Goal: Check status

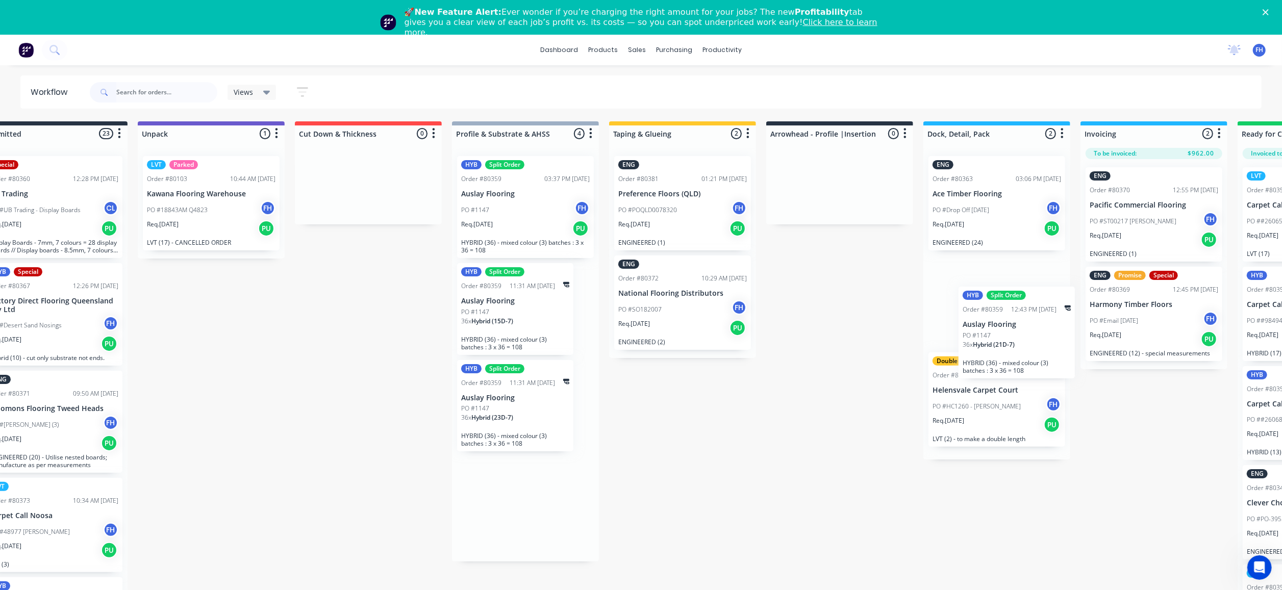
drag, startPoint x: 554, startPoint y: 309, endPoint x: 1015, endPoint y: 329, distance: 461.2
click at [1019, 329] on div "Submitted 23 Summaries Total order value Invoiced to date To be invoiced Specia…" at bounding box center [876, 374] width 1850 height 506
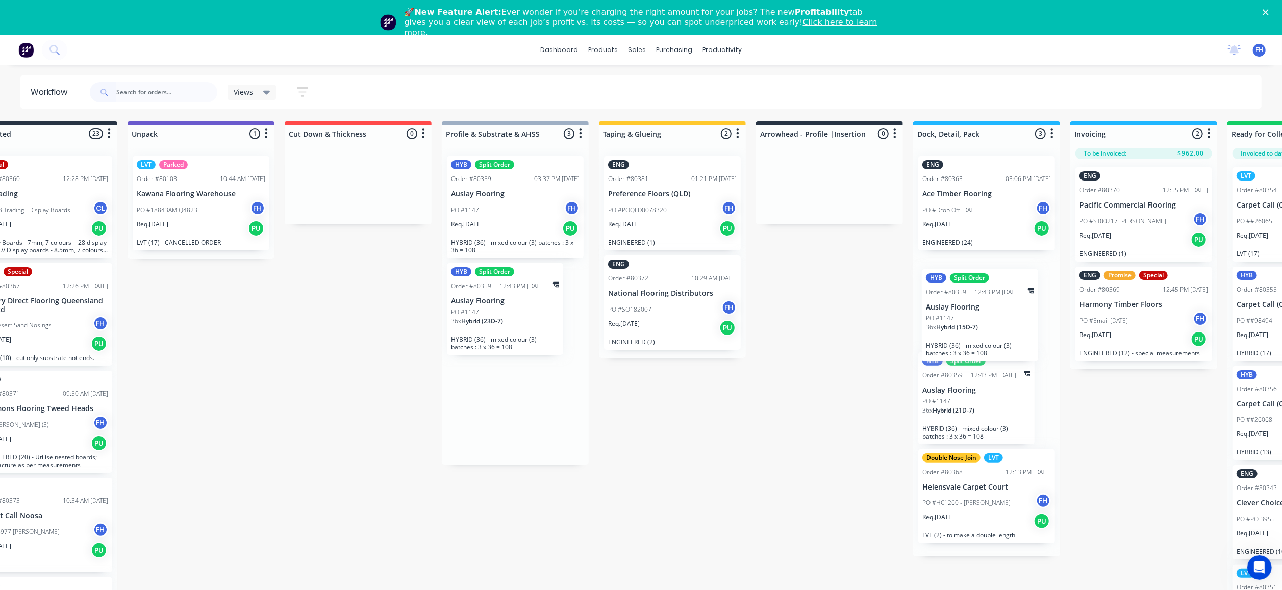
drag, startPoint x: 501, startPoint y: 295, endPoint x: 971, endPoint y: 302, distance: 470.0
click at [971, 302] on div "Submitted 23 Summaries Total order value Invoiced to date To be invoiced Specia…" at bounding box center [866, 374] width 1850 height 506
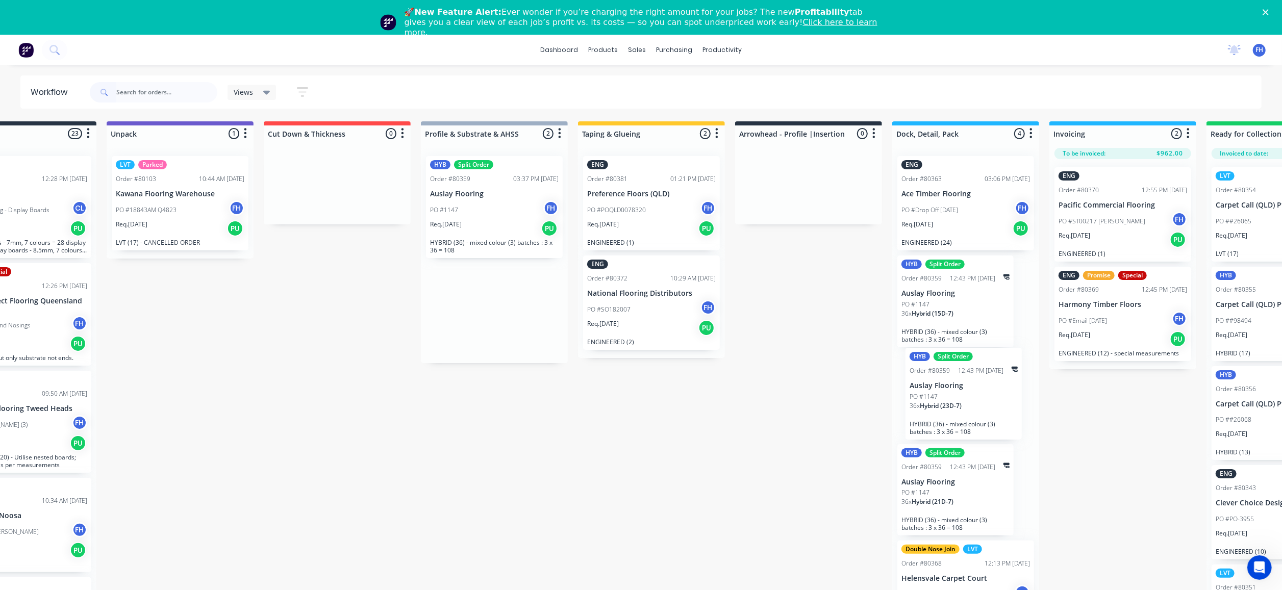
scroll to position [0, 80]
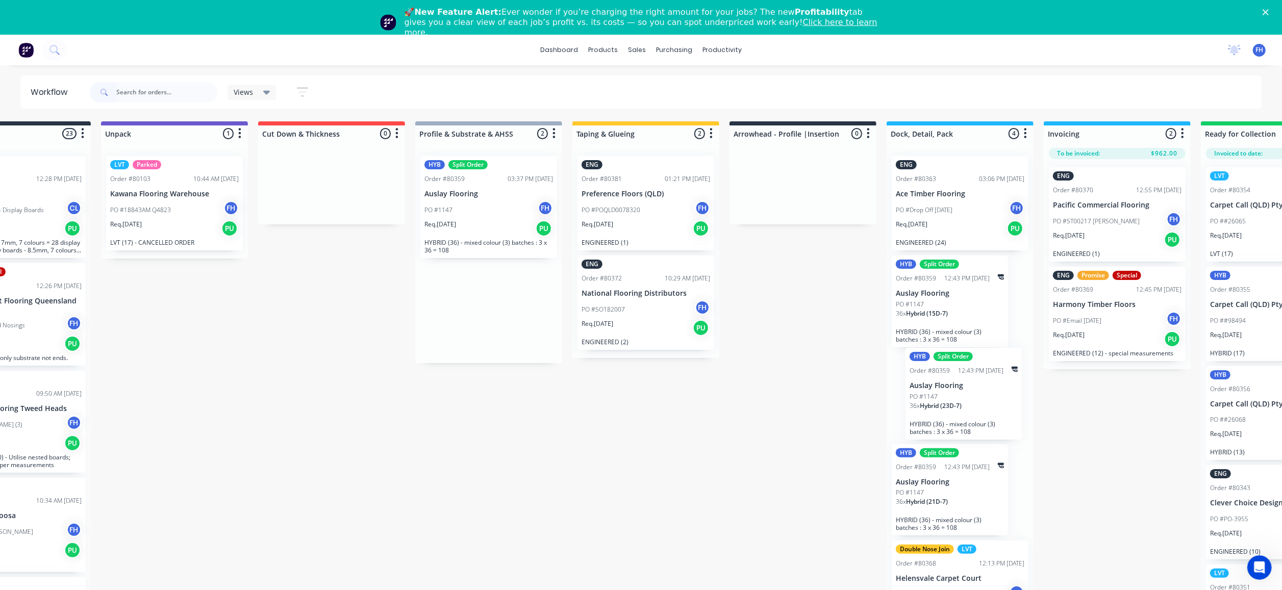
drag, startPoint x: 509, startPoint y: 292, endPoint x: 972, endPoint y: 375, distance: 470.2
click at [972, 375] on div "Submitted 23 Summaries Total order value Invoiced to date To be invoiced Specia…" at bounding box center [839, 374] width 1850 height 506
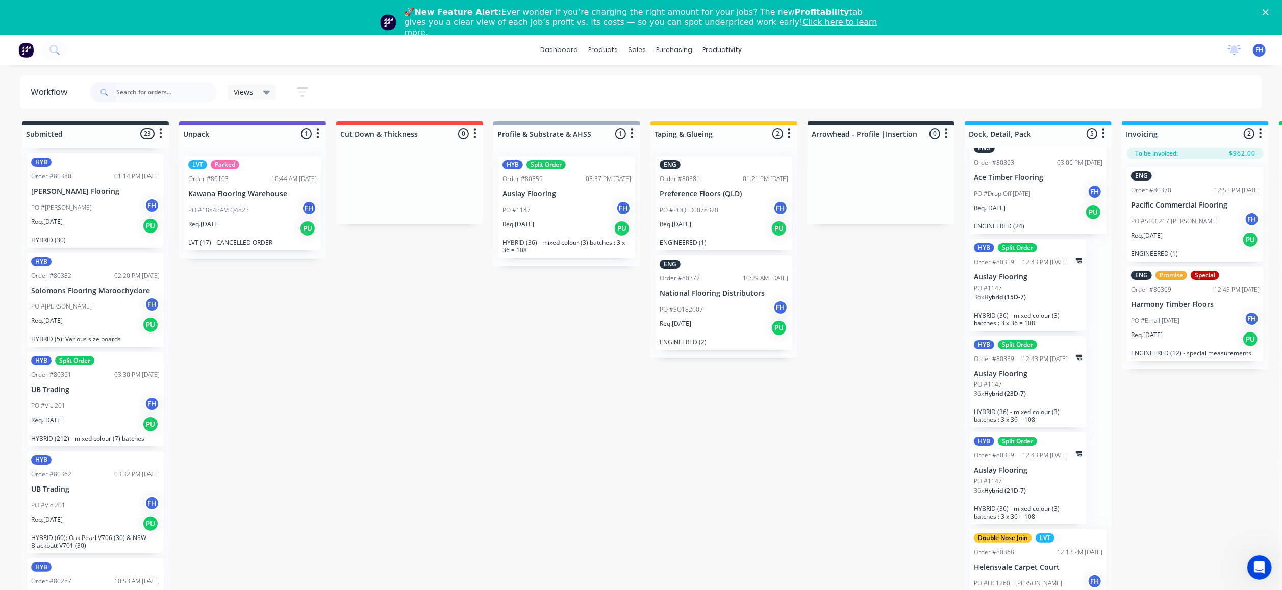
scroll to position [1123, 0]
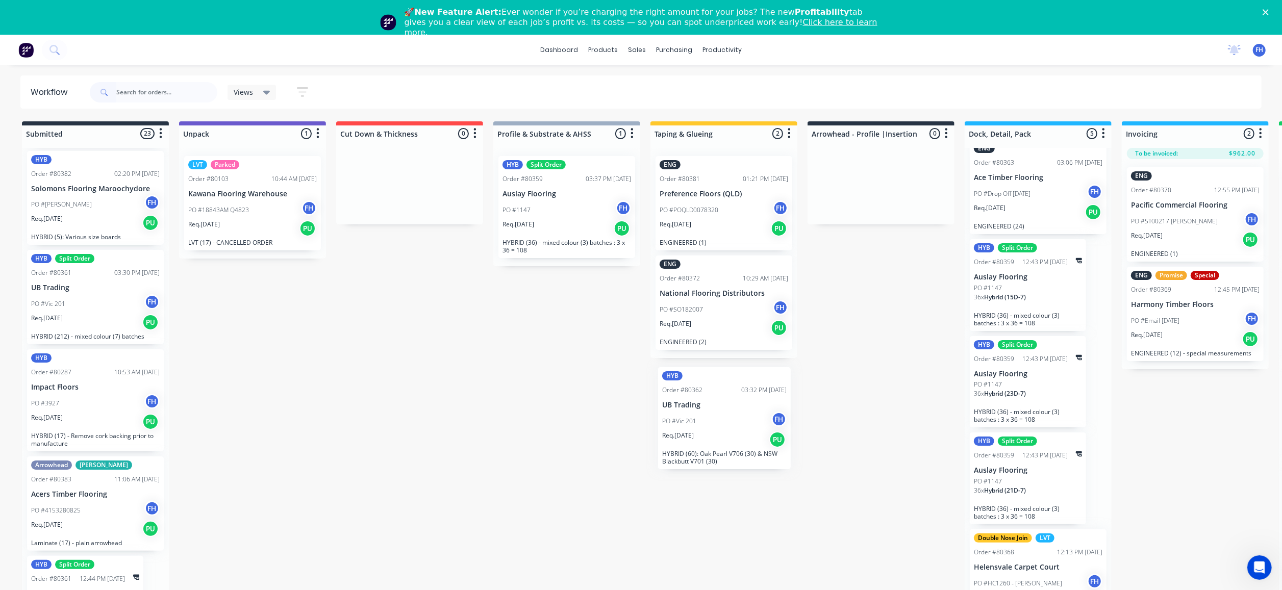
drag, startPoint x: 67, startPoint y: 391, endPoint x: 703, endPoint y: 407, distance: 635.5
click at [703, 407] on div "Submitted 23 Summaries Total order value Invoiced to date To be invoiced Specia…" at bounding box center [917, 374] width 1850 height 506
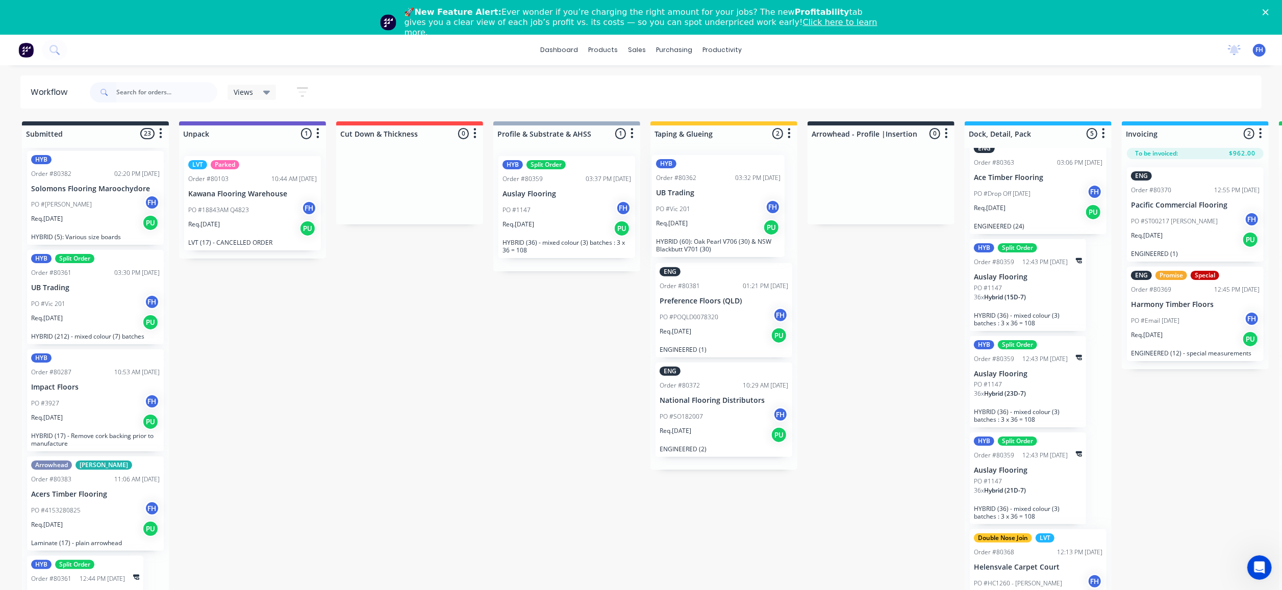
drag, startPoint x: 88, startPoint y: 371, endPoint x: 717, endPoint y: 176, distance: 658.5
click at [717, 176] on div "Submitted 23 Summaries Total order value Invoiced to date To be invoiced Specia…" at bounding box center [917, 374] width 1850 height 506
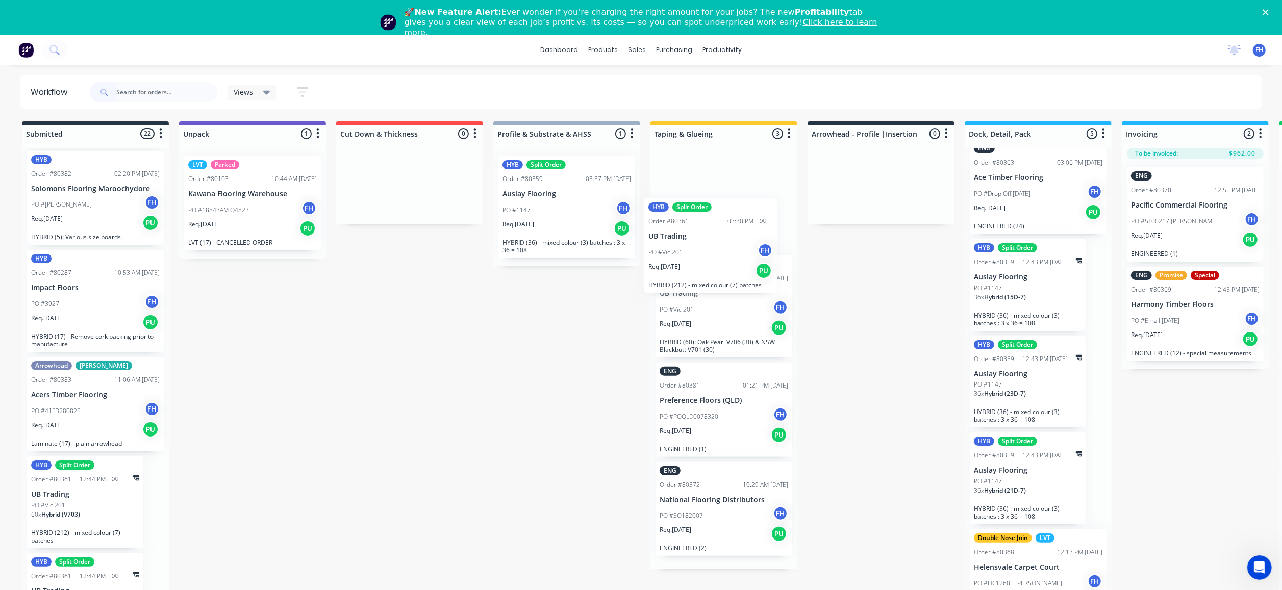
drag, startPoint x: 89, startPoint y: 277, endPoint x: 709, endPoint y: 227, distance: 622.5
click at [709, 227] on div "Submitted 22 Summaries Total order value Invoiced to date To be invoiced Specia…" at bounding box center [917, 374] width 1850 height 506
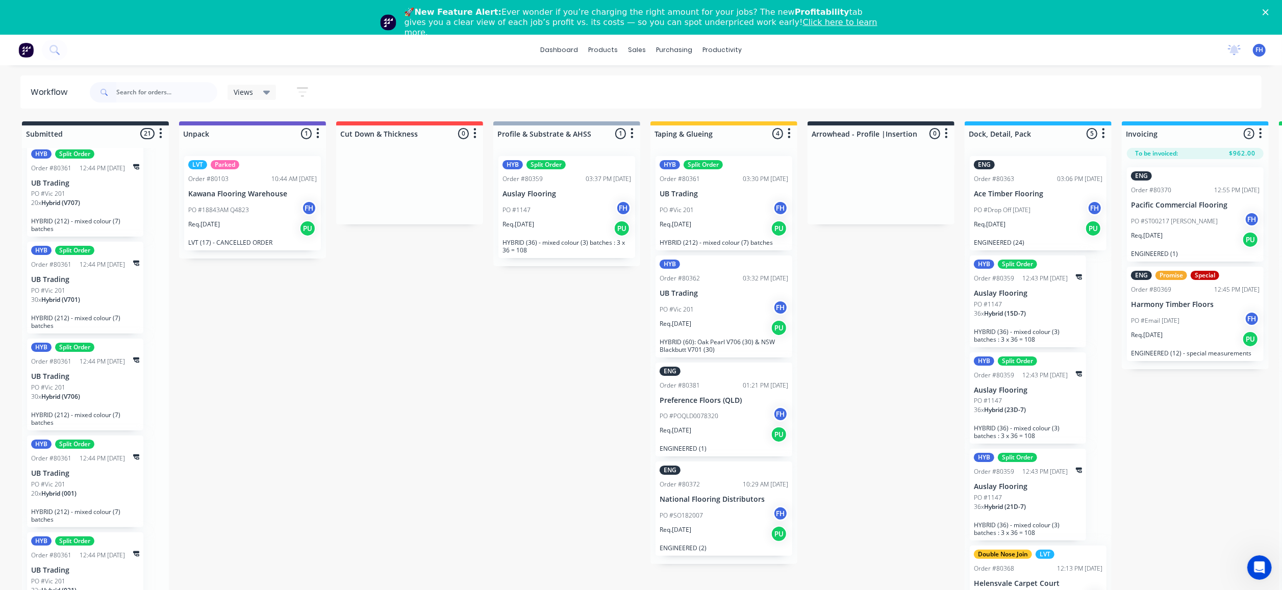
scroll to position [16, 0]
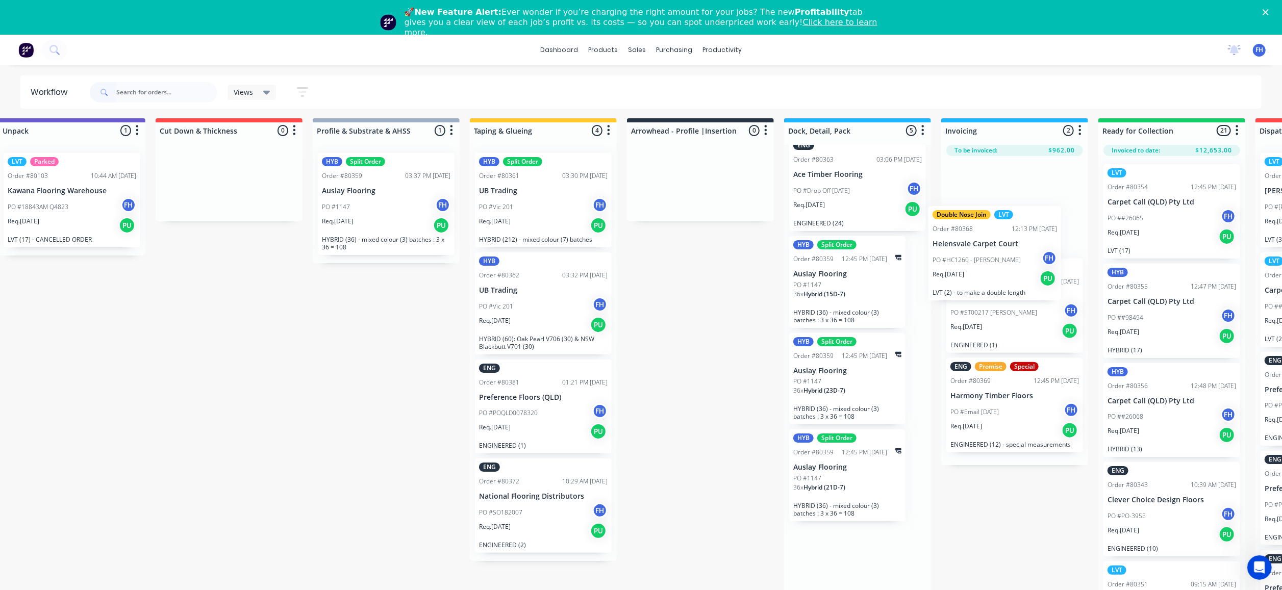
drag, startPoint x: 1030, startPoint y: 557, endPoint x: 997, endPoint y: 229, distance: 330.3
click at [997, 229] on div "Submitted 21 Summaries Total order value Invoiced to date To be invoiced Specia…" at bounding box center [737, 371] width 1850 height 506
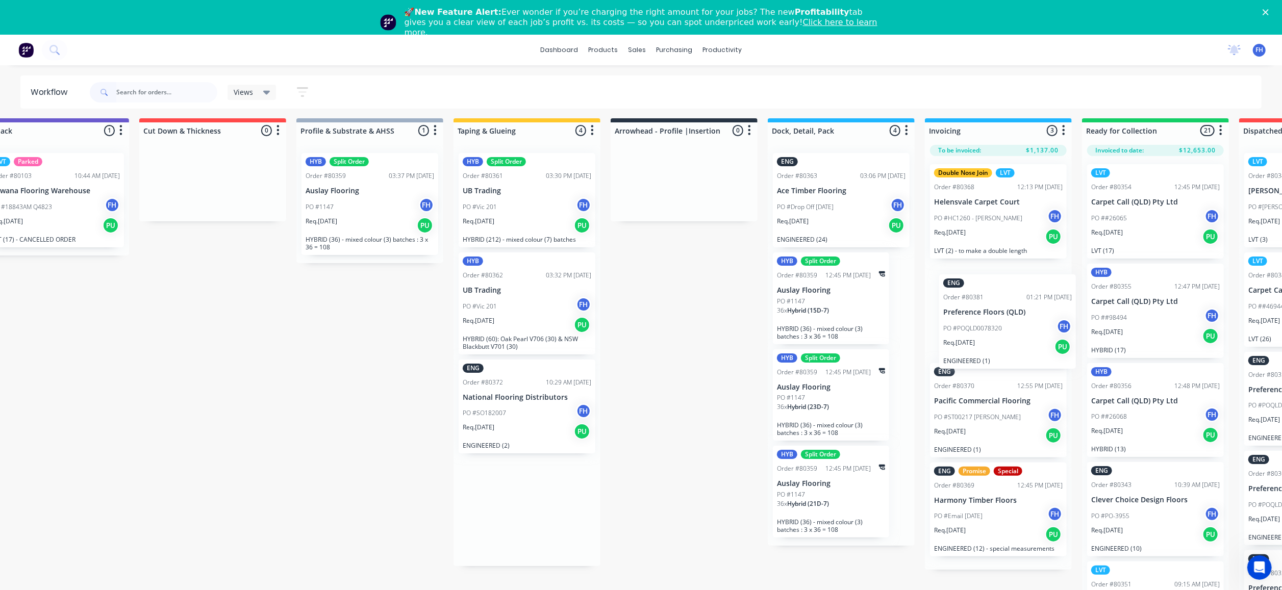
scroll to position [3, 201]
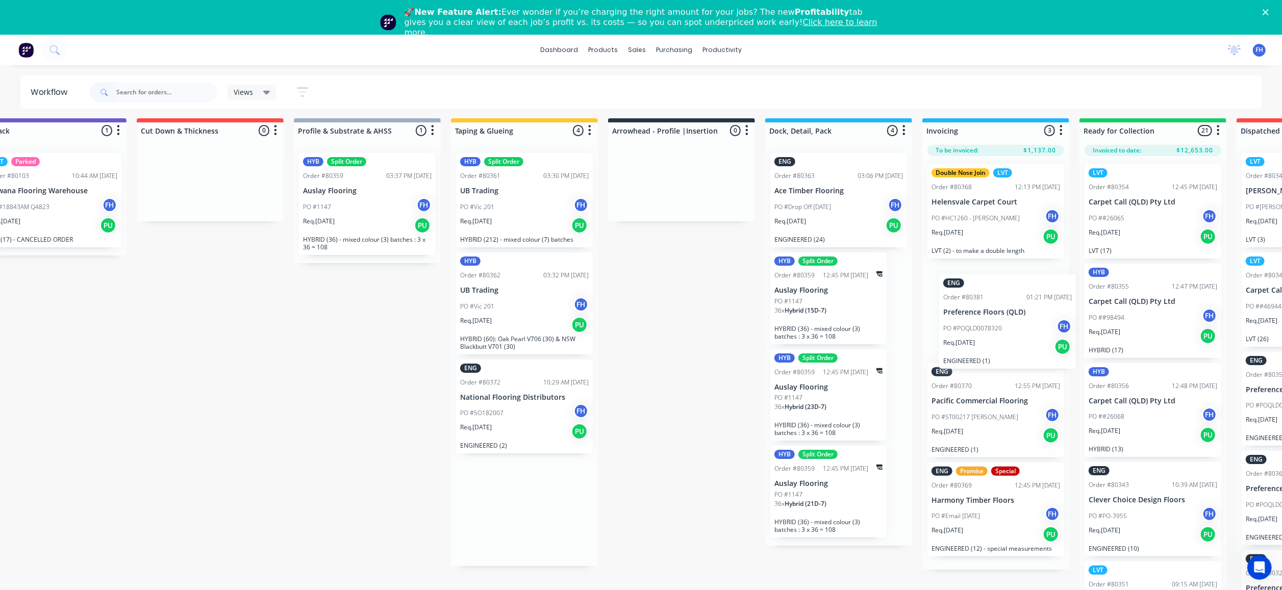
drag, startPoint x: 527, startPoint y: 395, endPoint x: 999, endPoint y: 307, distance: 480.6
click at [999, 307] on div "Submitted 21 Summaries Total order value Invoiced to date To be invoiced Specia…" at bounding box center [718, 371] width 1850 height 506
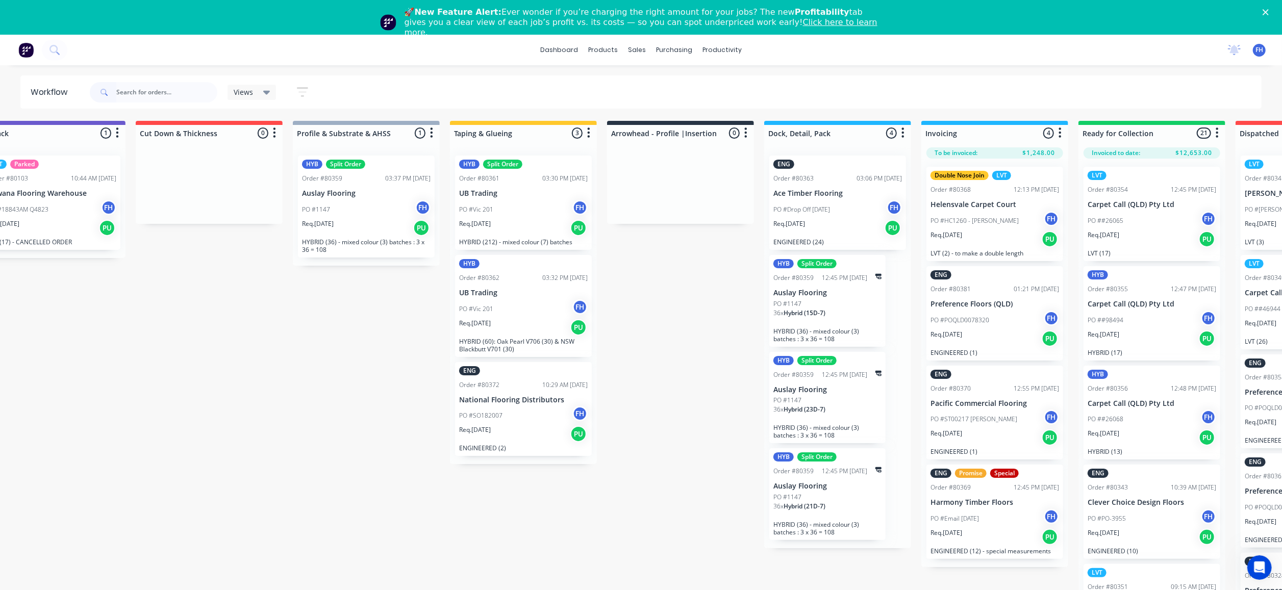
scroll to position [0, 201]
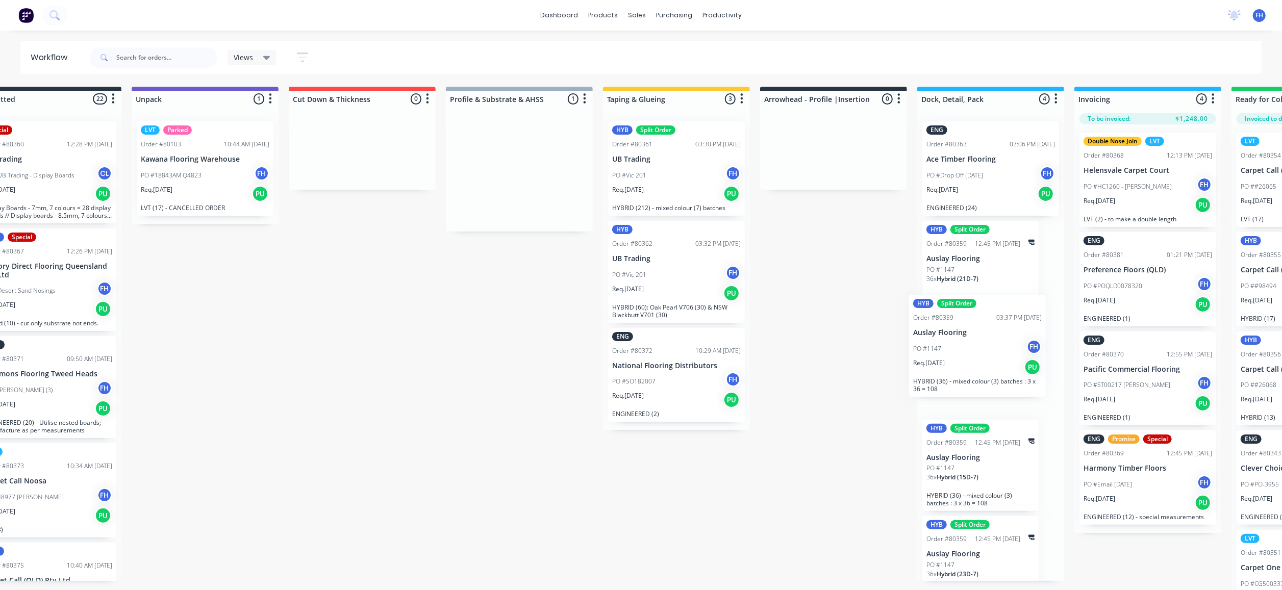
scroll to position [0, 54]
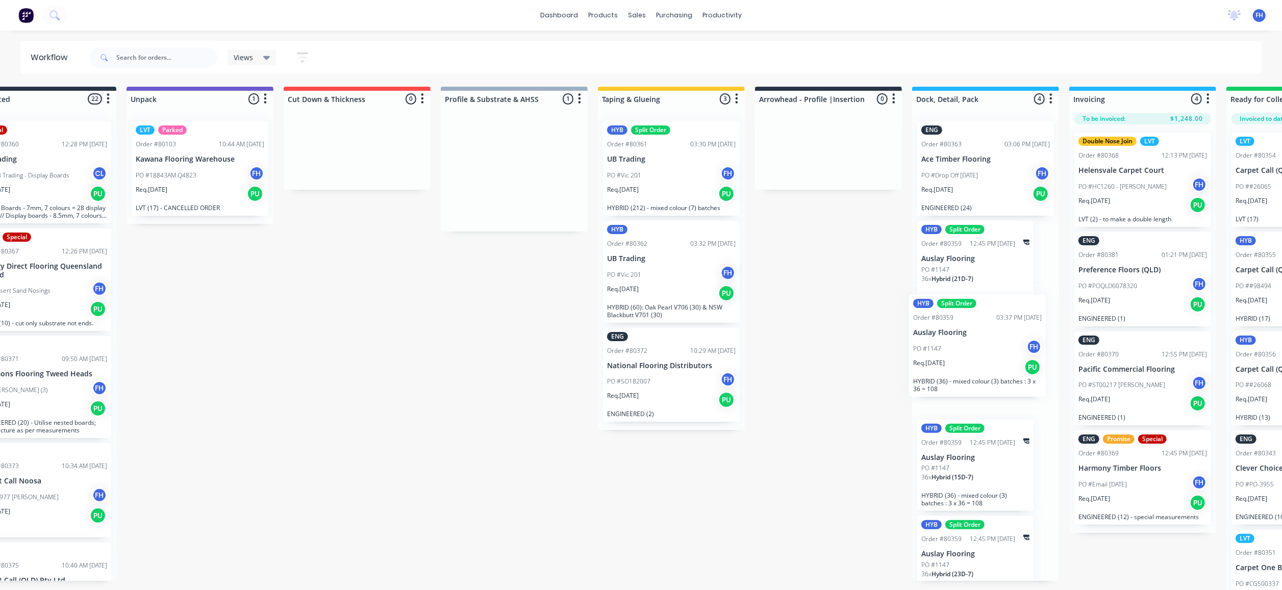
drag, startPoint x: 574, startPoint y: 165, endPoint x: 991, endPoint y: 343, distance: 453.6
click at [991, 343] on div "Submitted 22 Summaries Total order value Invoiced to date To be invoiced Specia…" at bounding box center [865, 340] width 1850 height 506
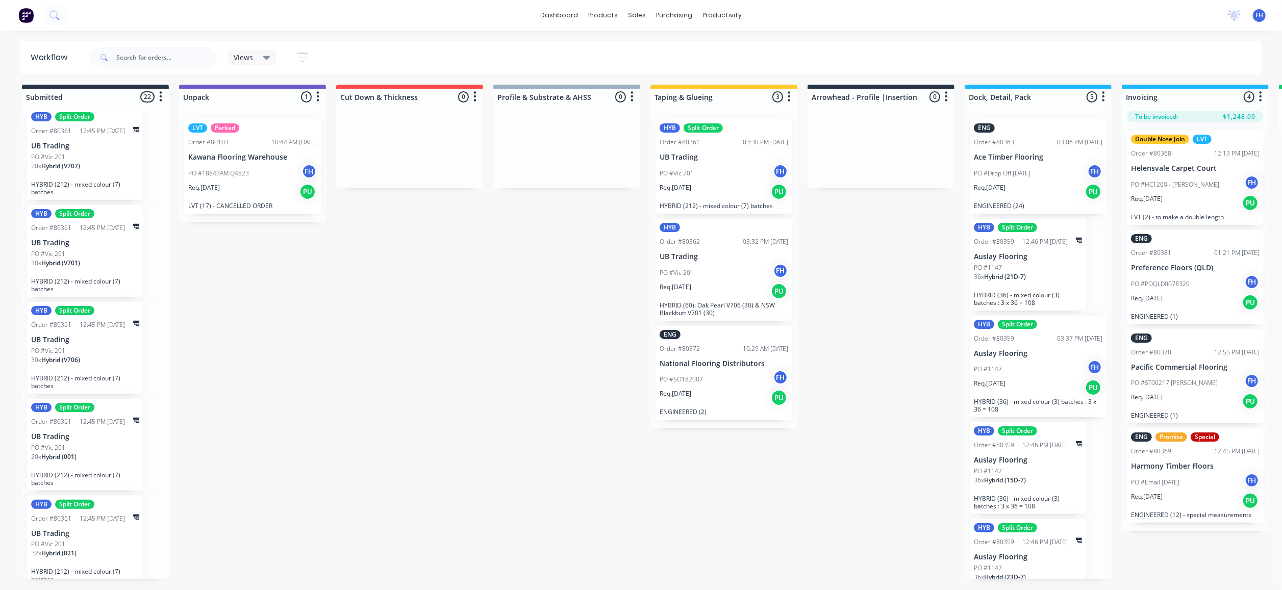
scroll to position [17, 0]
drag, startPoint x: 109, startPoint y: 517, endPoint x: 154, endPoint y: 509, distance: 46.1
click at [154, 509] on div "Special Order #80360 12:28 PM [DATE] UB Trading PO #UB Trading - Display Boards…" at bounding box center [95, 345] width 147 height 468
click at [105, 346] on div "PO #Vic 201" at bounding box center [85, 350] width 108 height 9
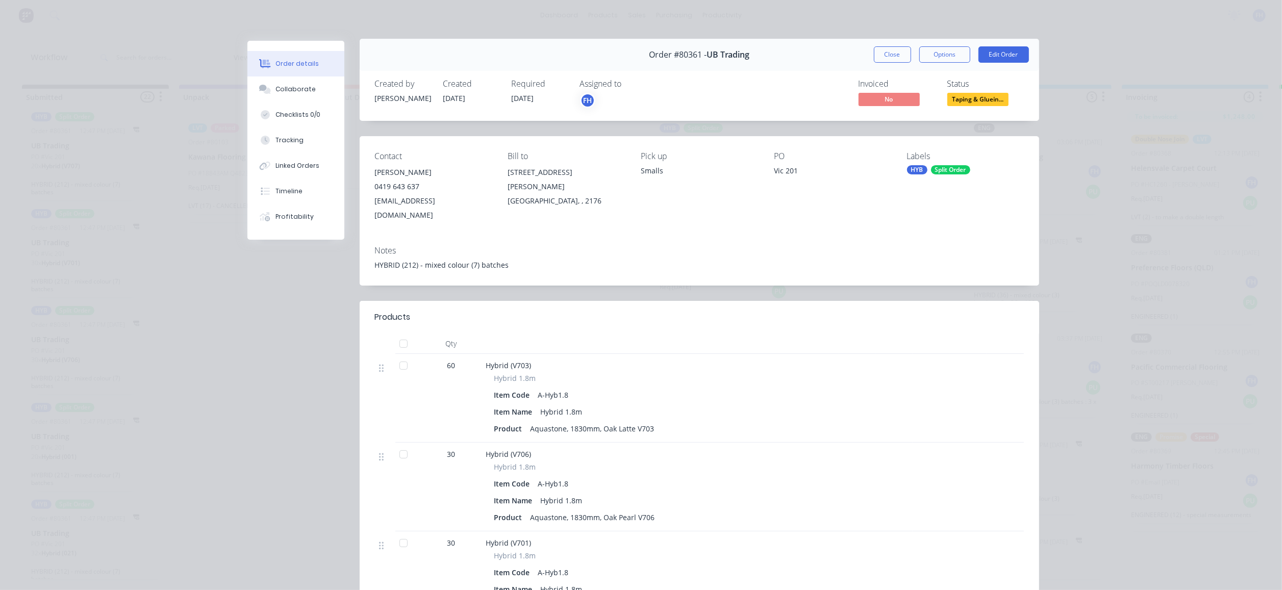
scroll to position [0, 0]
click at [884, 60] on button "Close" at bounding box center [892, 56] width 37 height 16
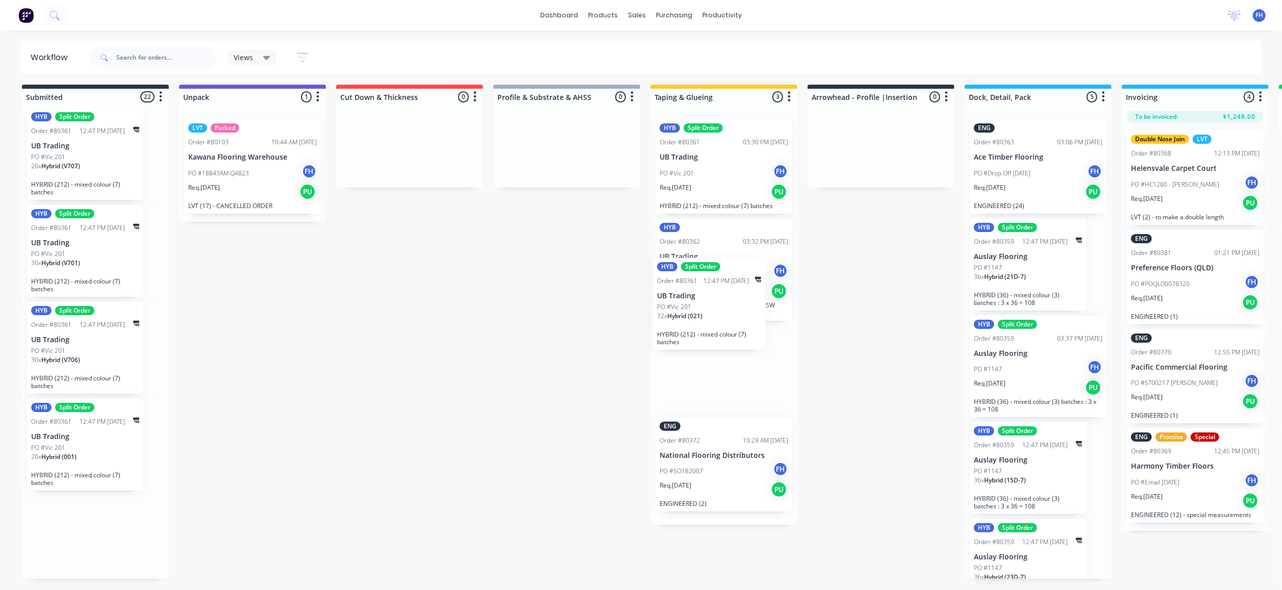
drag, startPoint x: 88, startPoint y: 523, endPoint x: 716, endPoint y: 301, distance: 666.5
click at [716, 301] on div "Submitted 22 Summaries Total order value Invoiced to date To be invoiced Specia…" at bounding box center [917, 338] width 1850 height 506
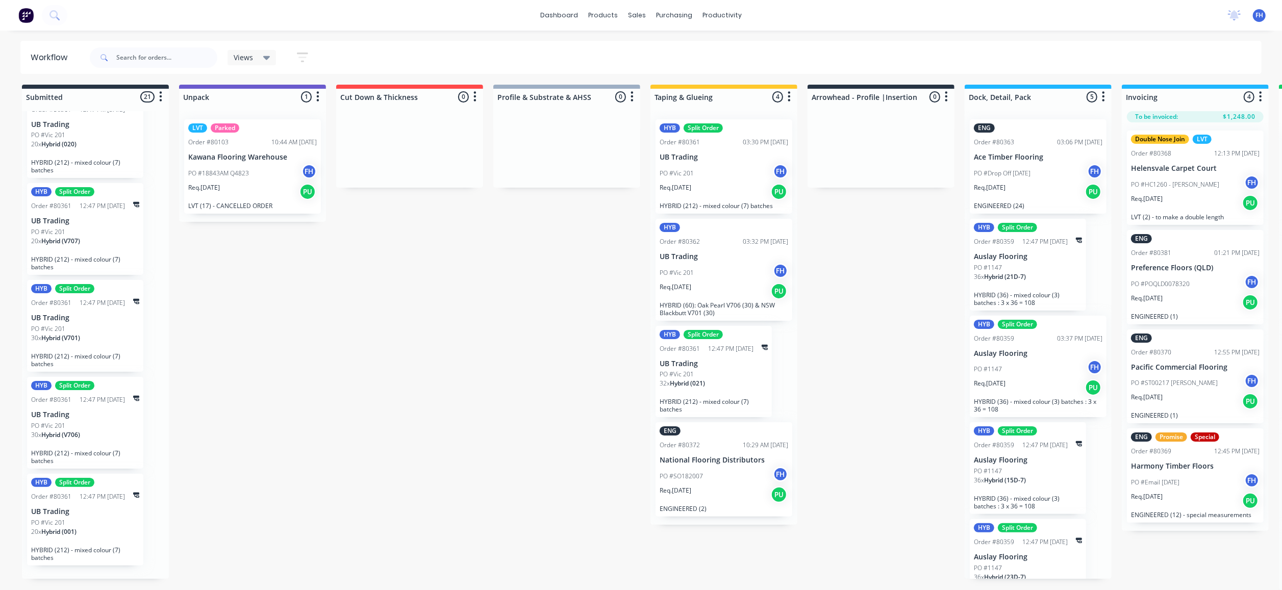
scroll to position [1631, 0]
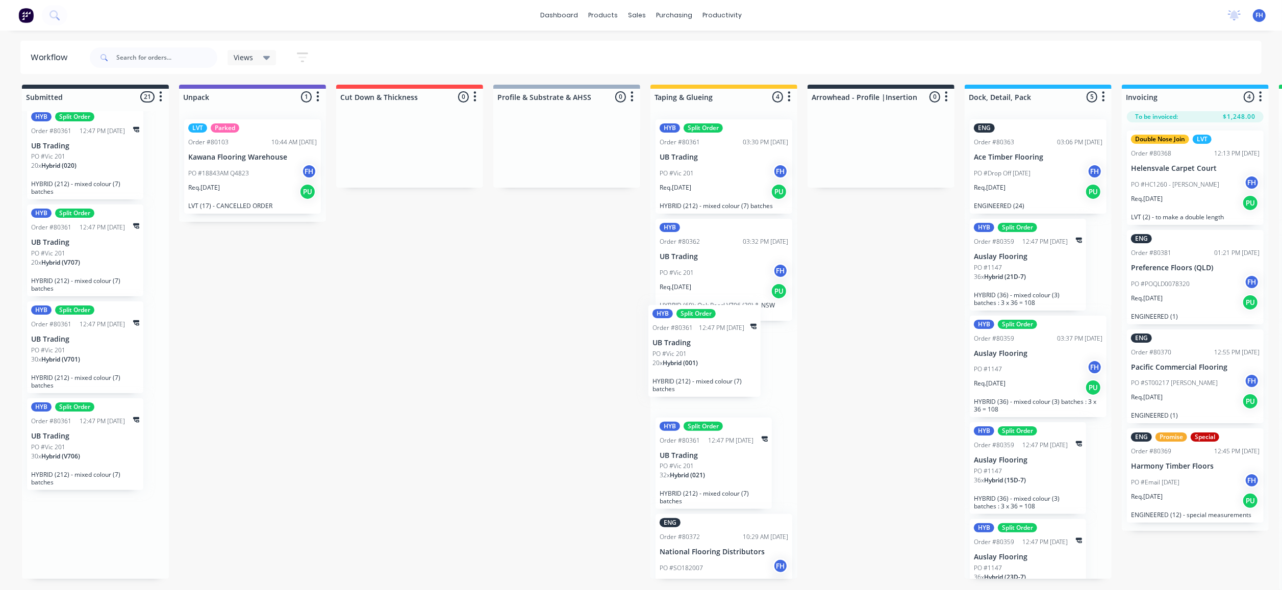
drag, startPoint x: 57, startPoint y: 525, endPoint x: 683, endPoint y: 350, distance: 649.6
click at [683, 350] on div "Submitted 21 Summaries Total order value Invoiced to date To be invoiced Specia…" at bounding box center [917, 338] width 1850 height 506
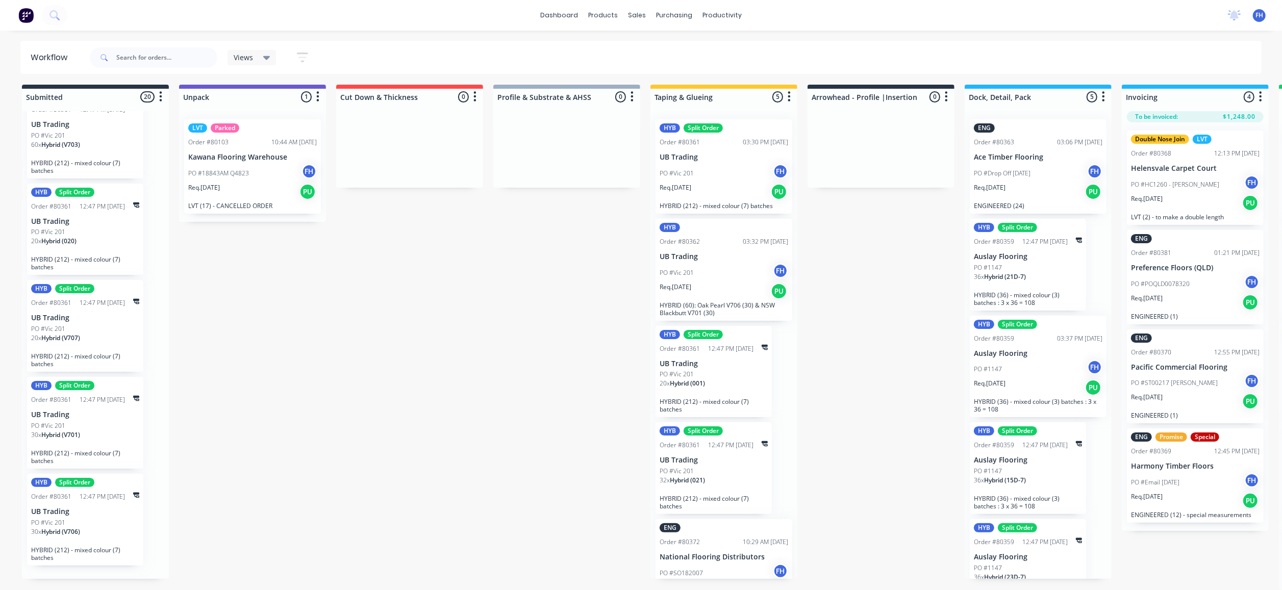
scroll to position [1534, 0]
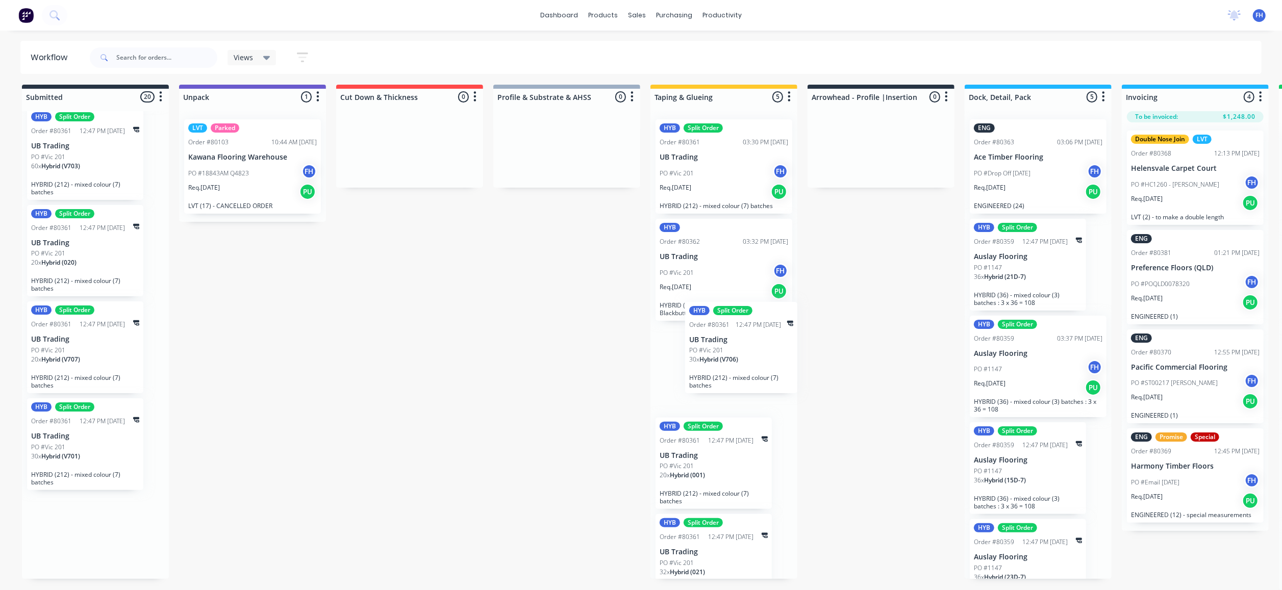
drag, startPoint x: 80, startPoint y: 534, endPoint x: 742, endPoint y: 357, distance: 685.0
click at [742, 357] on div "Submitted 20 Summaries Total order value Invoiced to date To be invoiced Specia…" at bounding box center [917, 338] width 1850 height 506
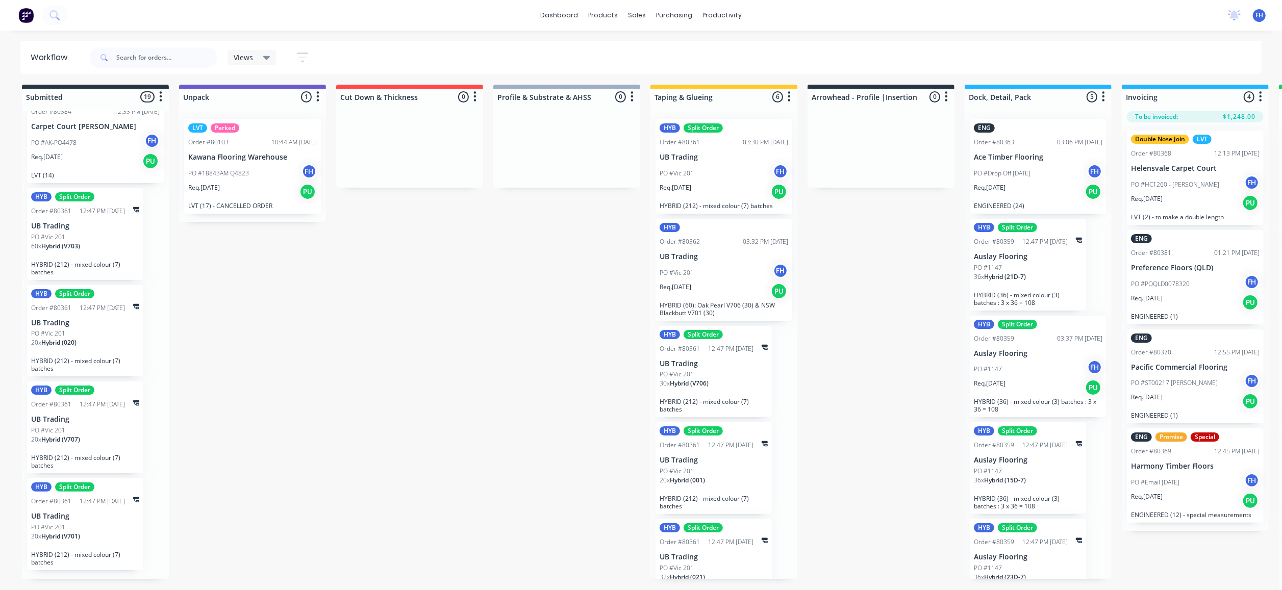
scroll to position [1437, 0]
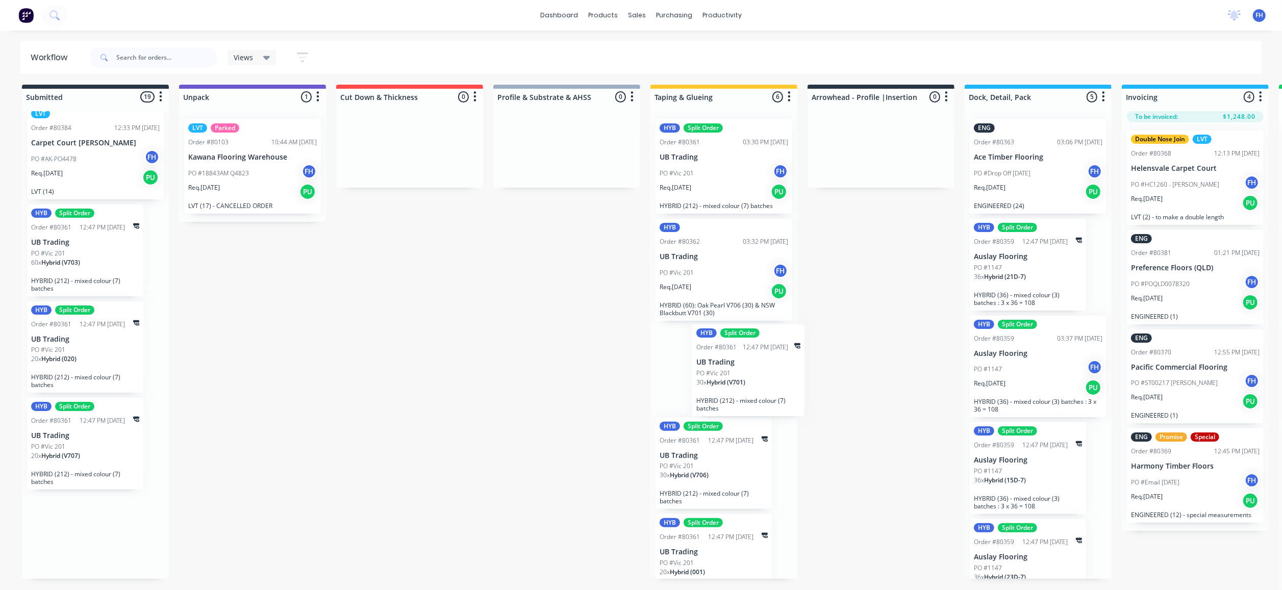
drag, startPoint x: 90, startPoint y: 523, endPoint x: 754, endPoint y: 367, distance: 681.9
click at [754, 367] on div "Submitted 19 Summaries Total order value Invoiced to date To be invoiced Specia…" at bounding box center [917, 338] width 1850 height 506
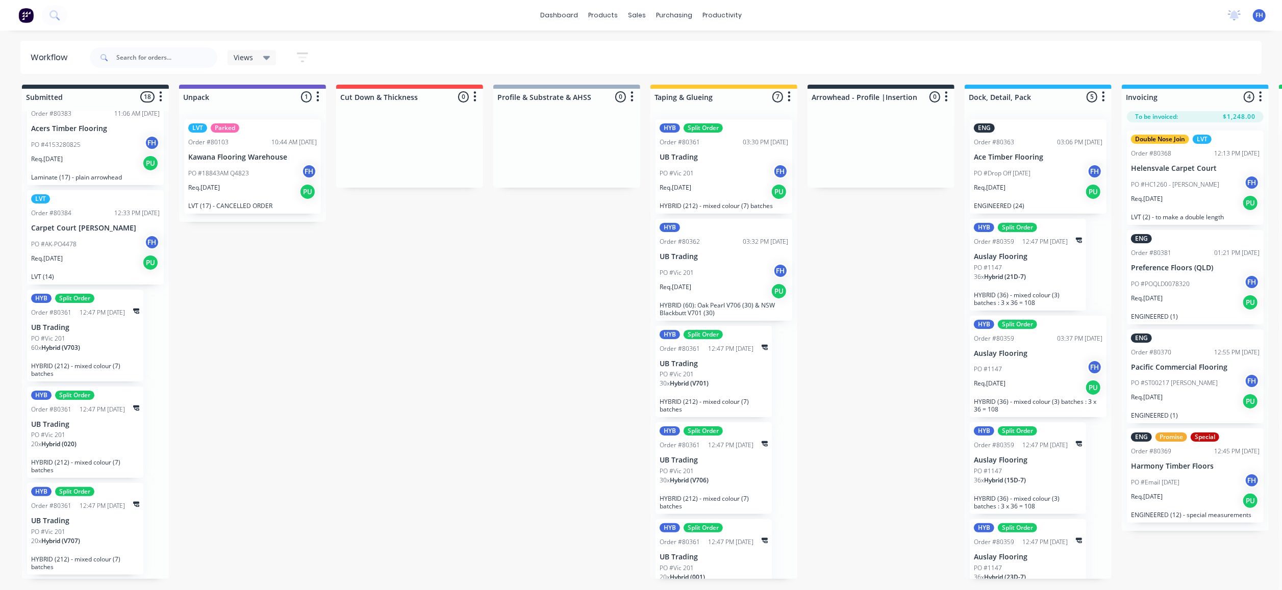
scroll to position [1340, 0]
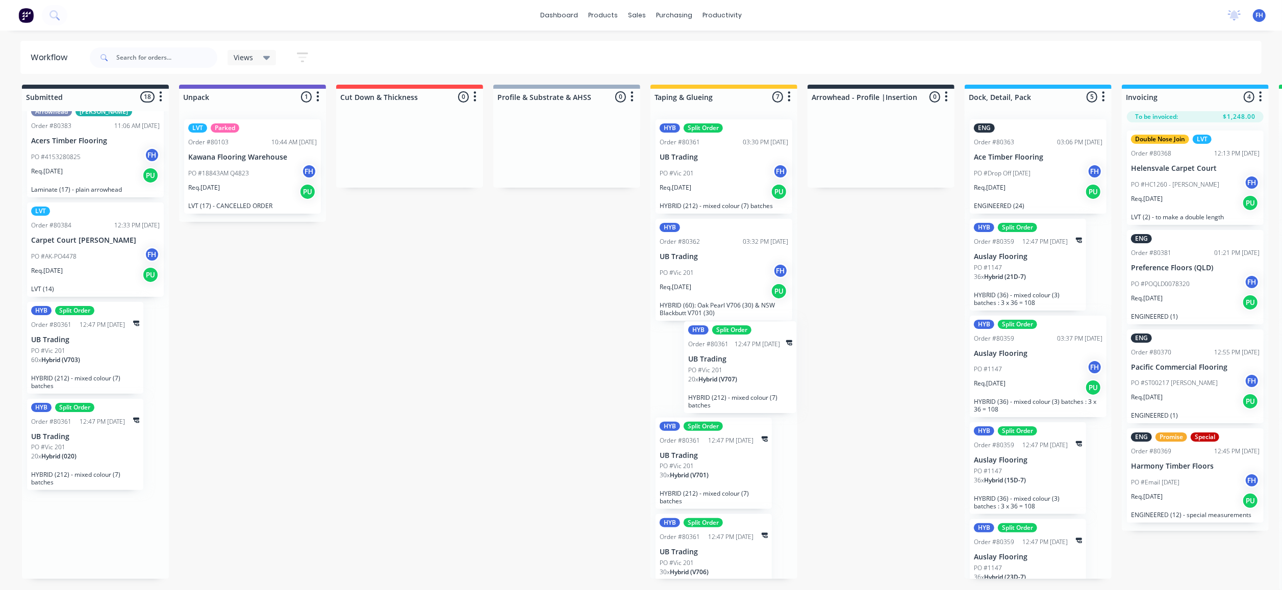
drag, startPoint x: 88, startPoint y: 511, endPoint x: 749, endPoint y: 352, distance: 680.2
click at [749, 352] on div "Submitted 18 Summaries Total order value Invoiced to date To be invoiced Specia…" at bounding box center [917, 338] width 1850 height 506
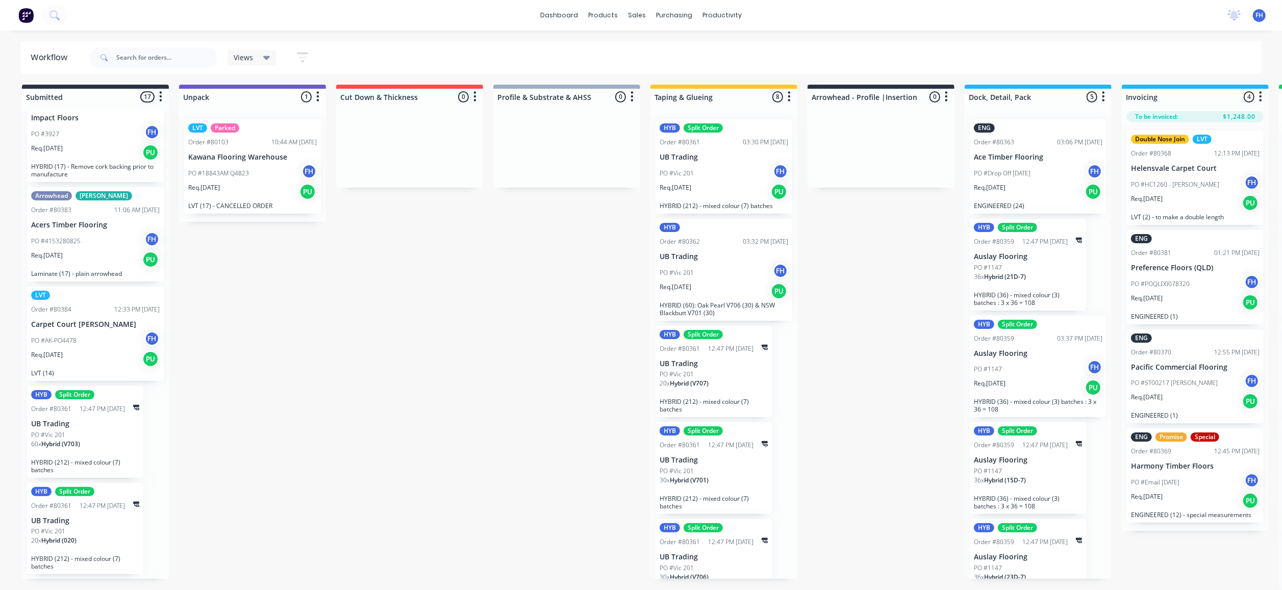
scroll to position [1244, 0]
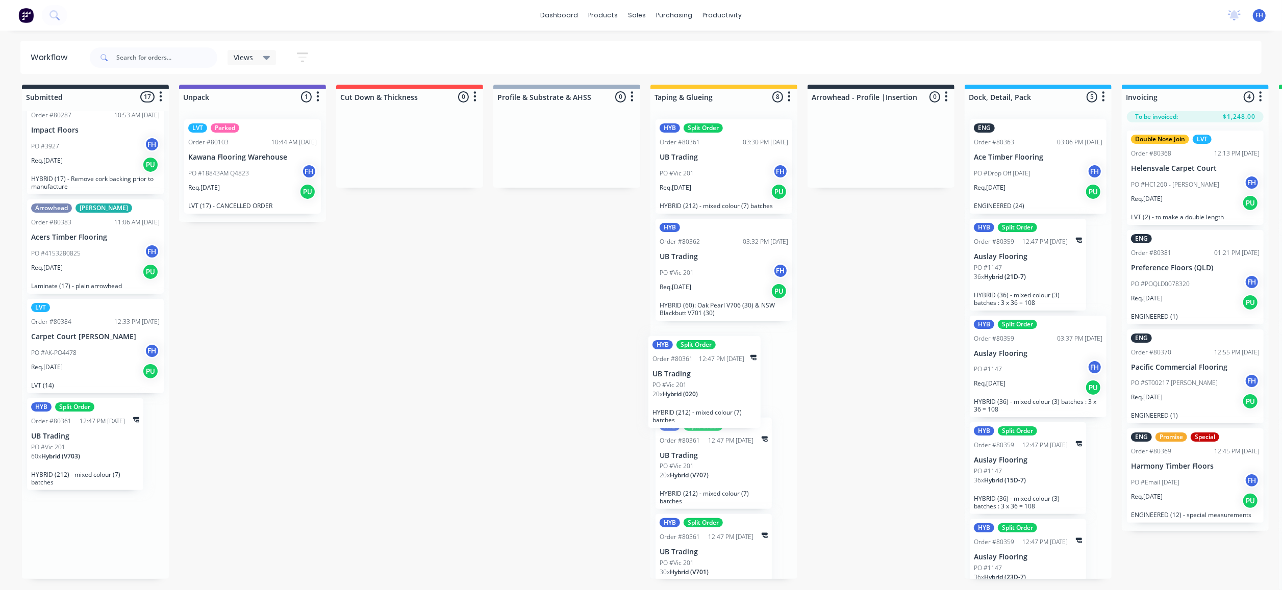
drag, startPoint x: 68, startPoint y: 510, endPoint x: 694, endPoint y: 368, distance: 641.6
click at [694, 368] on div "Submitted 17 Summaries Total order value Invoiced to date To be invoiced Specia…" at bounding box center [917, 338] width 1850 height 506
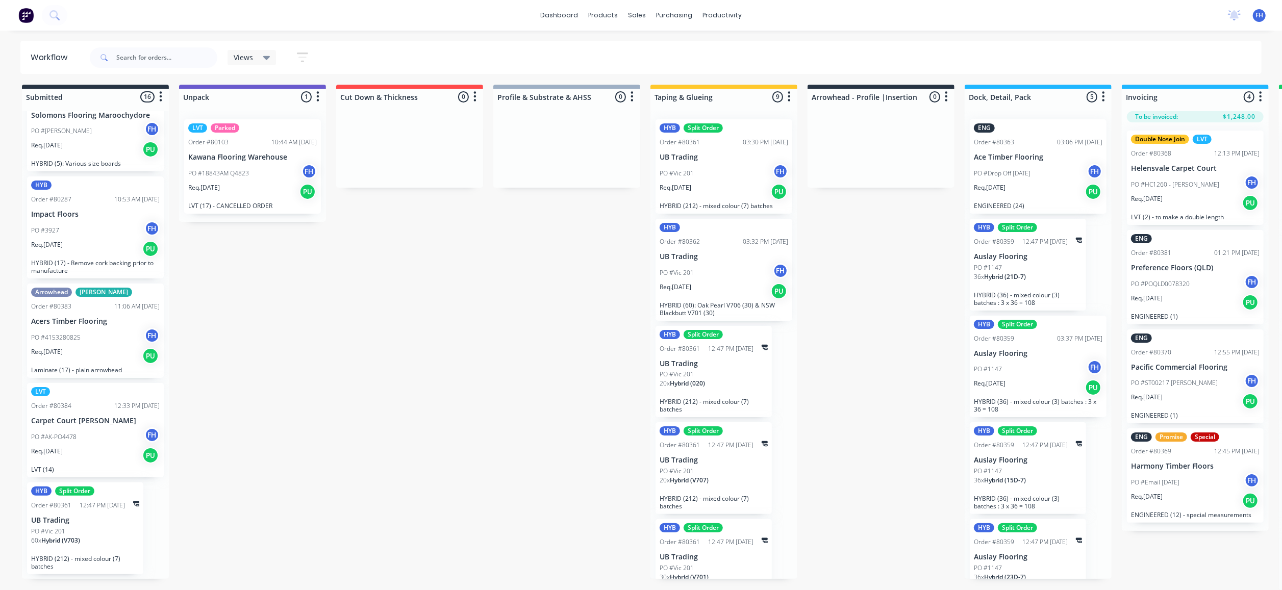
scroll to position [1147, 0]
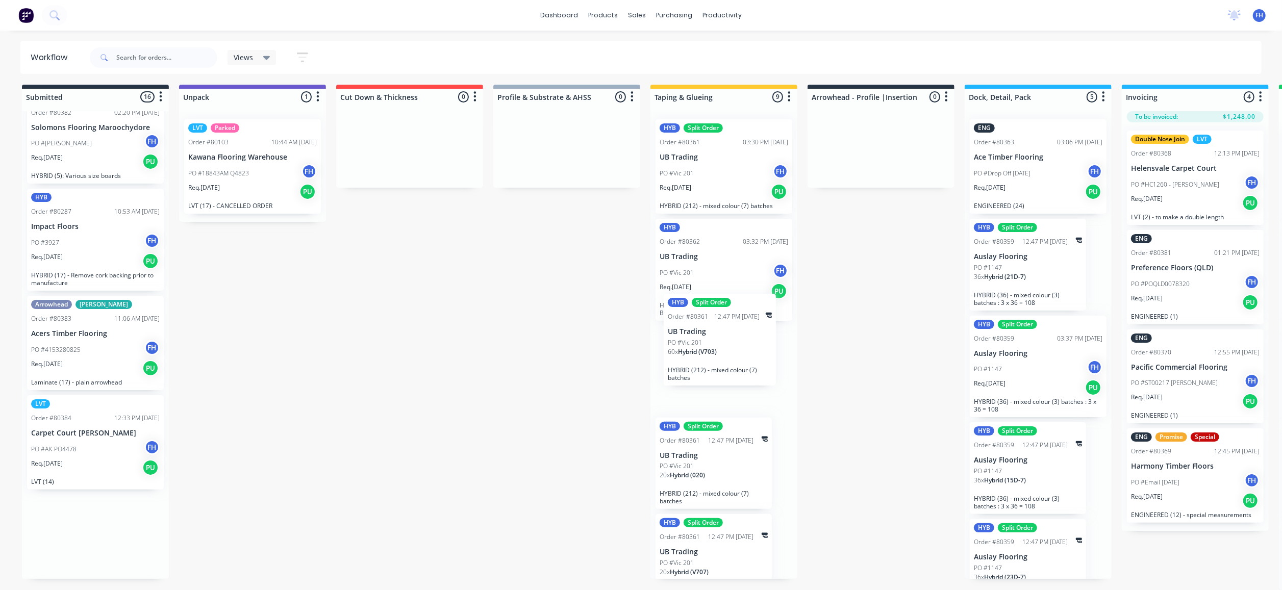
drag, startPoint x: 88, startPoint y: 547, endPoint x: 728, endPoint y: 362, distance: 666.2
click at [728, 362] on div "Submitted 16 Summaries Total order value Invoiced to date To be invoiced Specia…" at bounding box center [917, 338] width 1850 height 506
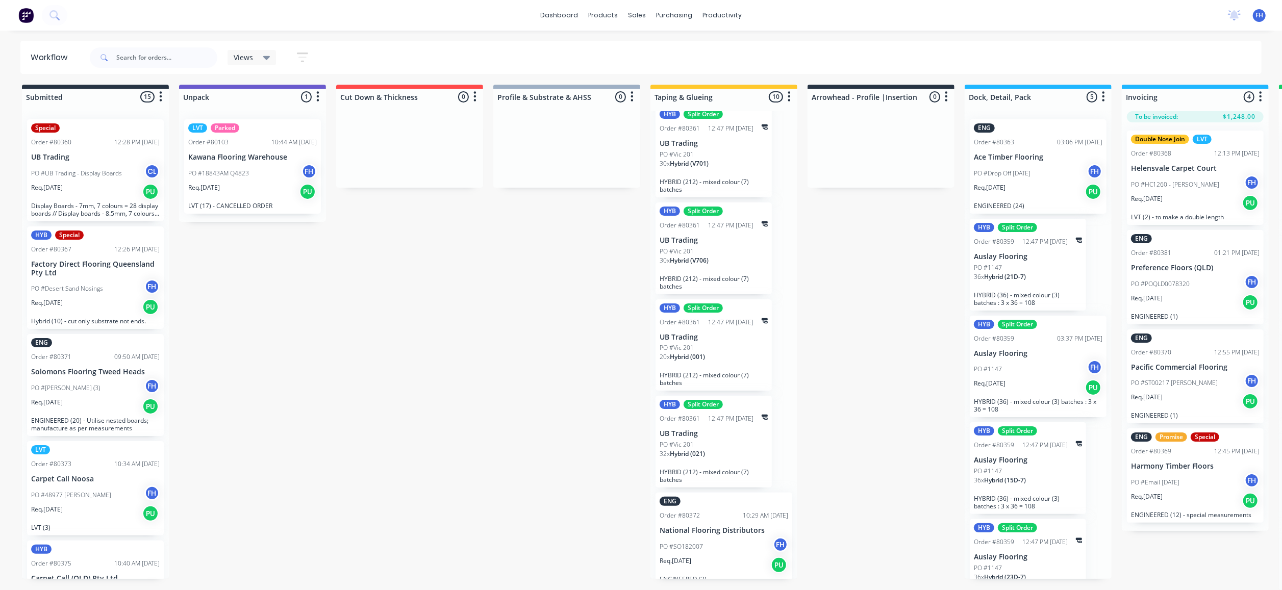
scroll to position [0, 0]
